Goal: Task Accomplishment & Management: Use online tool/utility

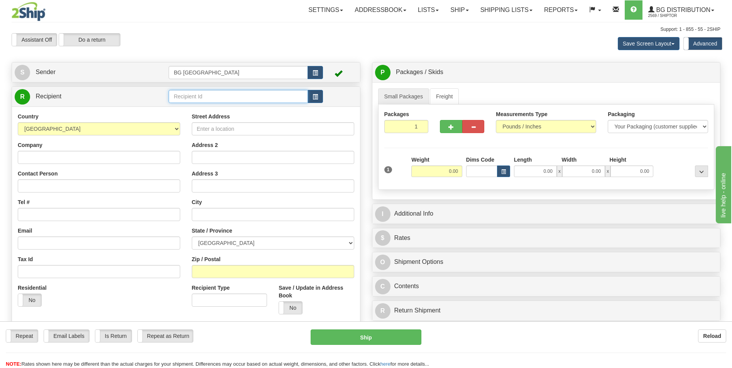
click at [216, 96] on input "text" at bounding box center [238, 96] width 139 height 13
click at [189, 109] on div "60470" at bounding box center [237, 108] width 132 height 8
type input "60470"
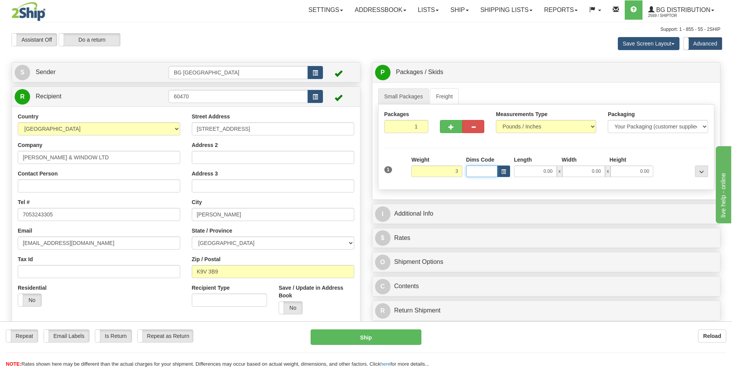
type input "3.00"
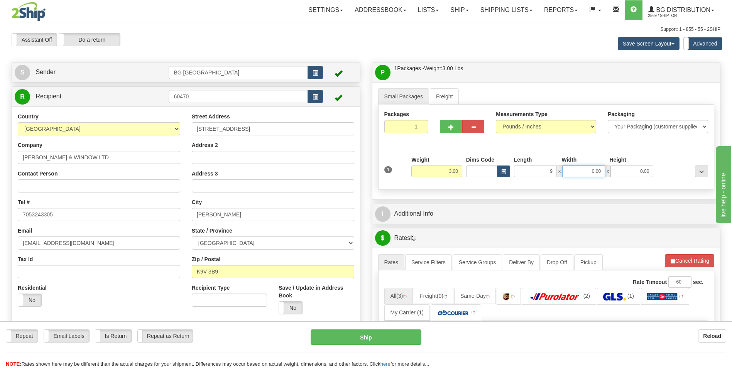
type input "9.00"
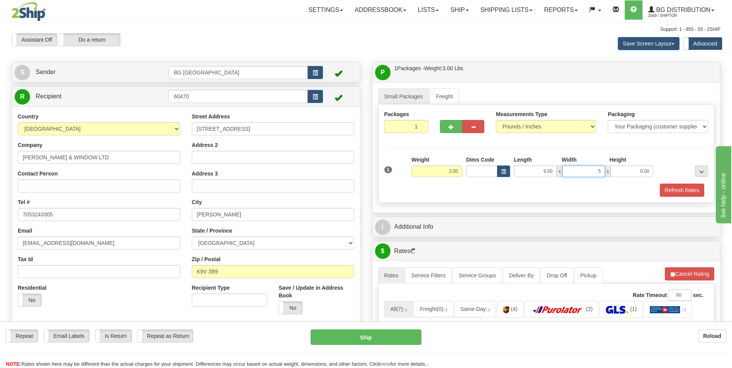
type input "5.00"
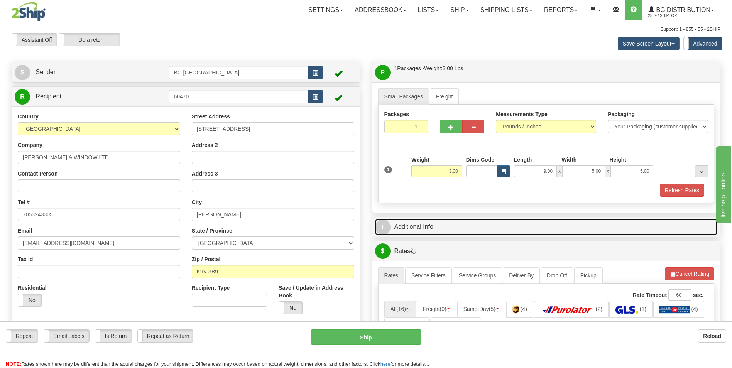
click at [402, 230] on link "I Additional Info" at bounding box center [546, 227] width 343 height 16
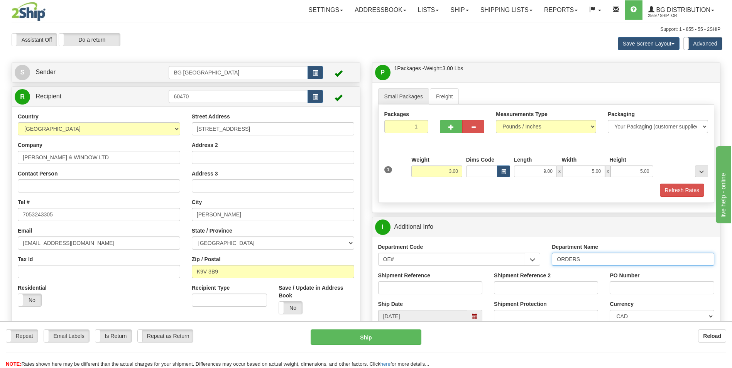
click at [618, 261] on input "ORDERS" at bounding box center [633, 259] width 163 height 13
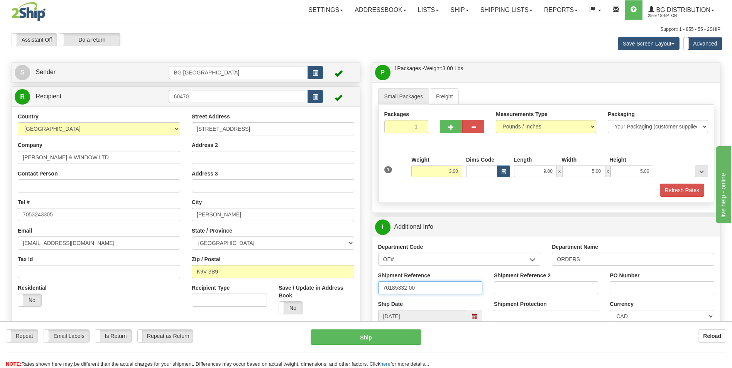
type input "70185332-00"
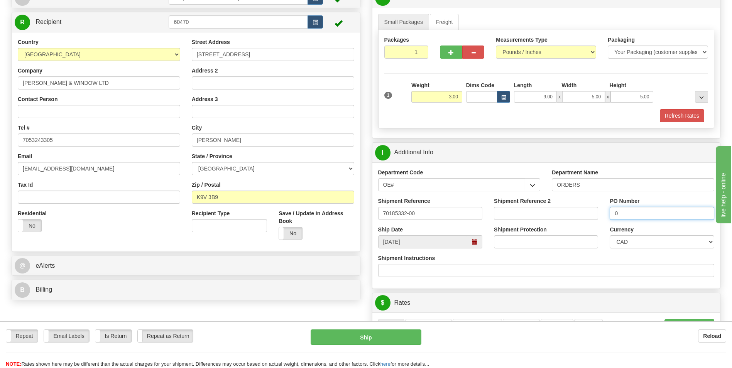
scroll to position [193, 0]
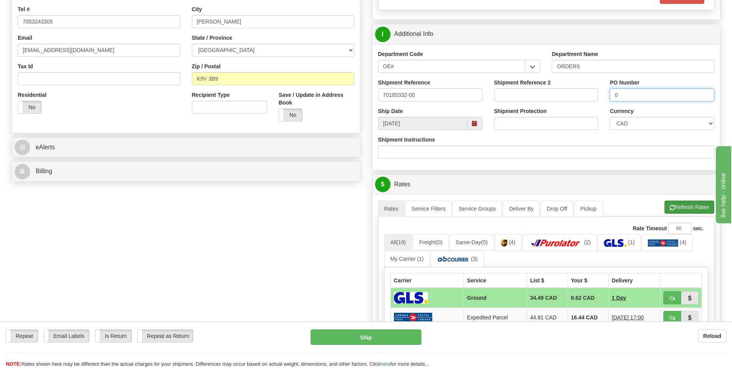
type input "0"
click at [673, 209] on span "button" at bounding box center [672, 207] width 5 height 5
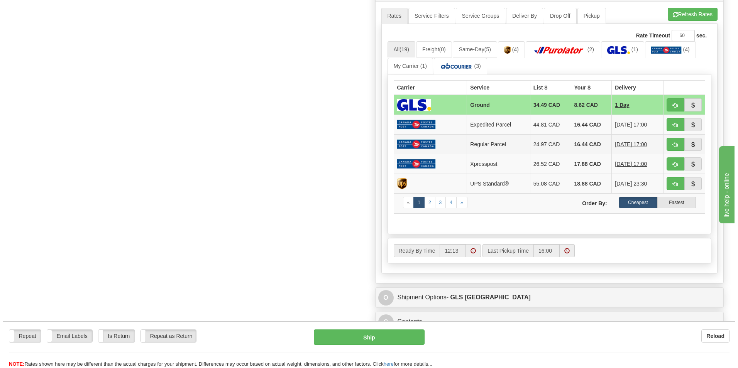
scroll to position [270, 0]
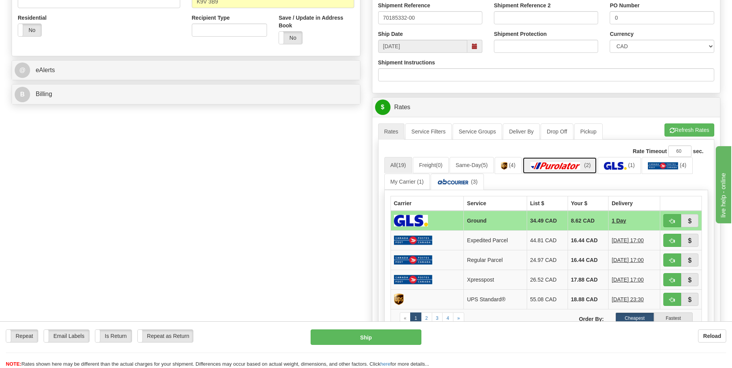
click at [563, 167] on img at bounding box center [556, 166] width 54 height 8
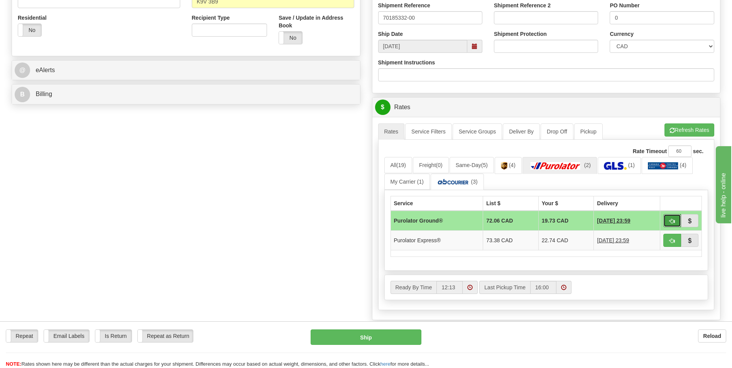
click at [669, 222] on button "button" at bounding box center [673, 220] width 18 height 13
type input "260"
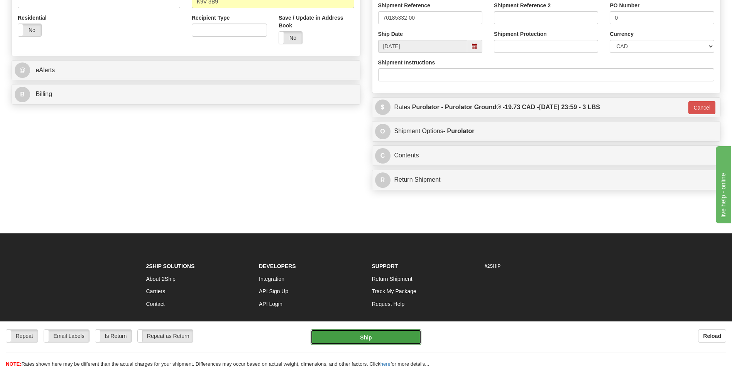
click at [404, 331] on button "Ship" at bounding box center [366, 337] width 110 height 15
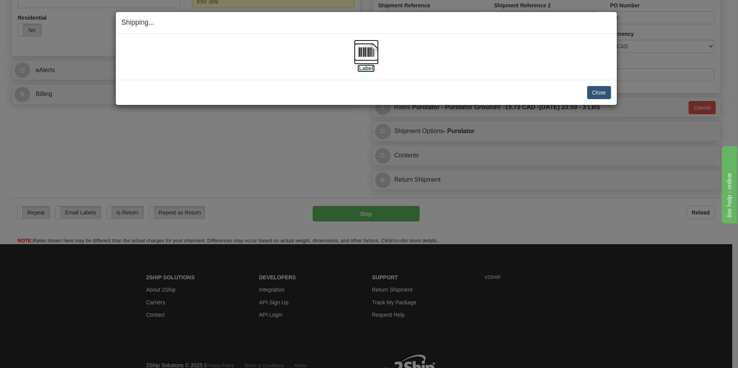
click at [364, 48] on img at bounding box center [366, 52] width 25 height 25
click at [588, 93] on button "Close" at bounding box center [599, 92] width 24 height 13
